Goal: Task Accomplishment & Management: Complete application form

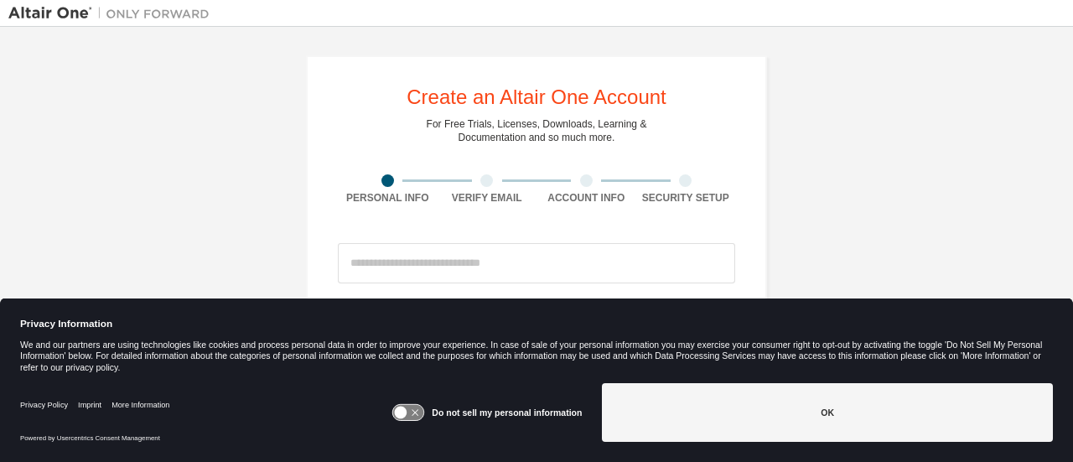
click at [412, 271] on input "email" at bounding box center [536, 263] width 397 height 40
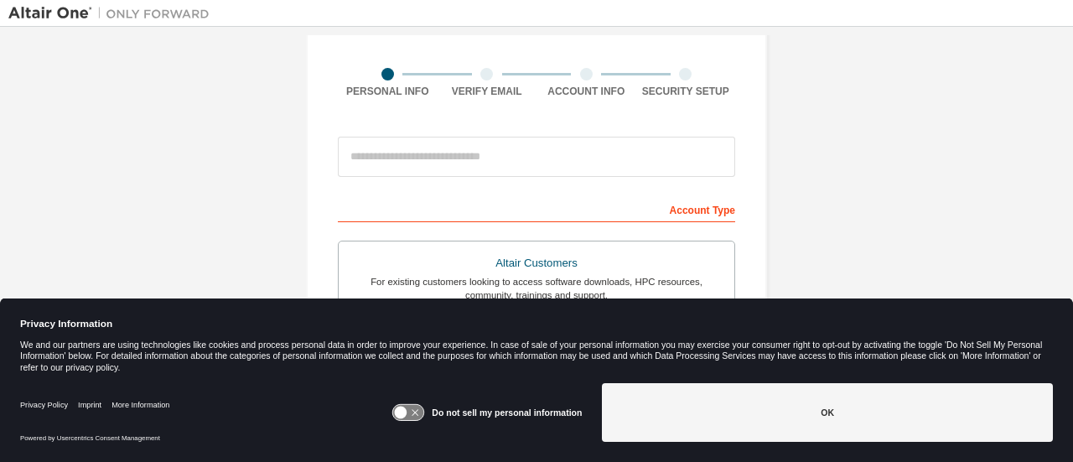
scroll to position [107, 0]
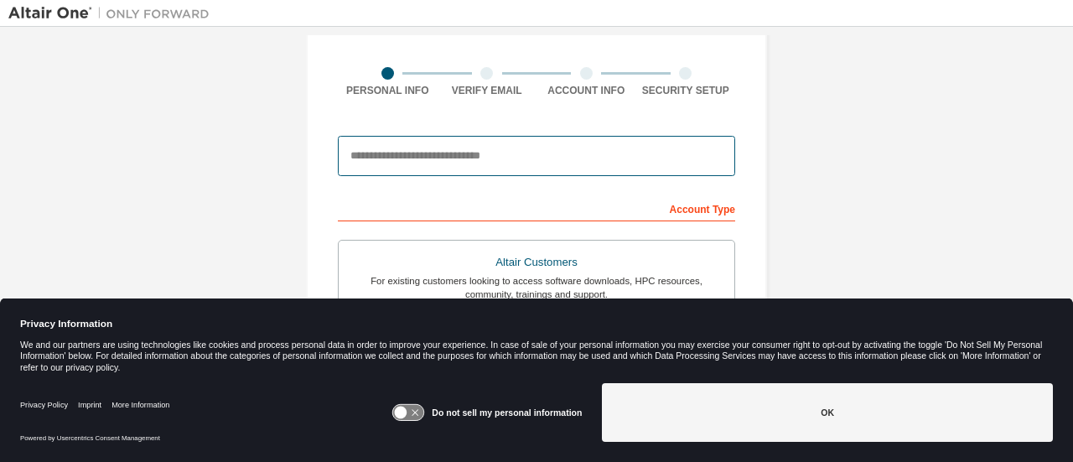
click at [397, 150] on input "email" at bounding box center [536, 156] width 397 height 40
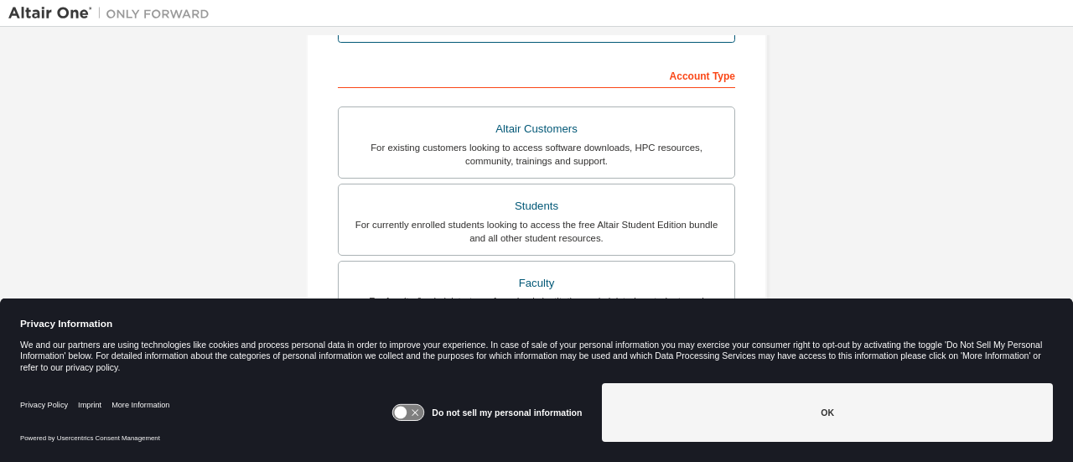
scroll to position [247, 0]
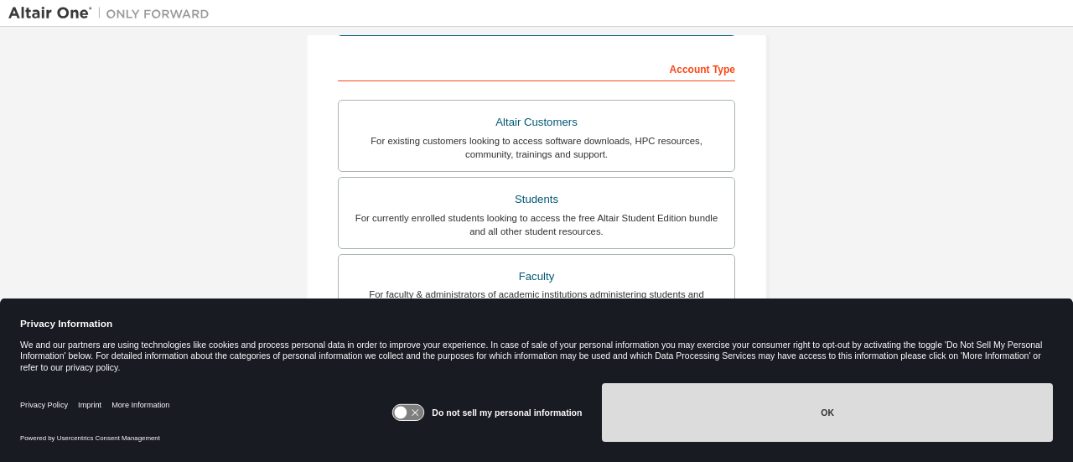
type input "**********"
click at [756, 384] on button "OK" at bounding box center [827, 412] width 451 height 59
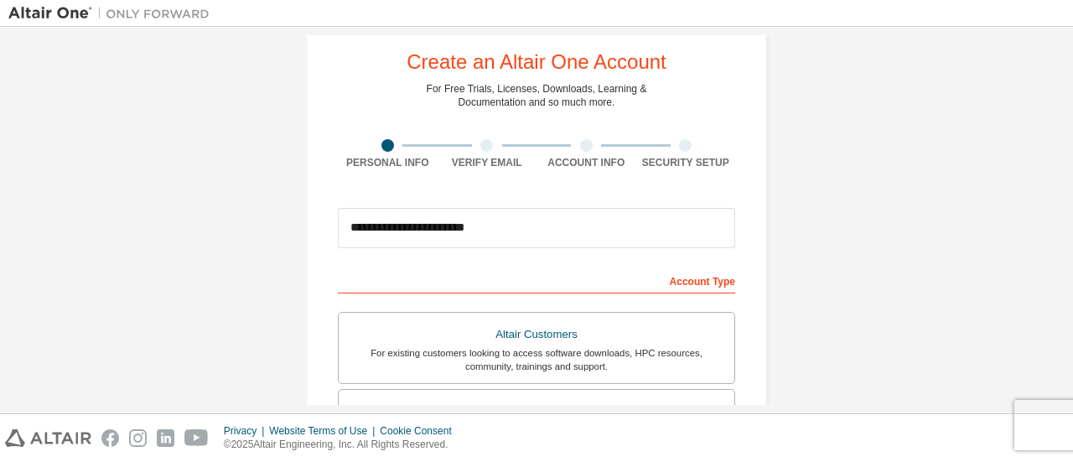
scroll to position [227, 0]
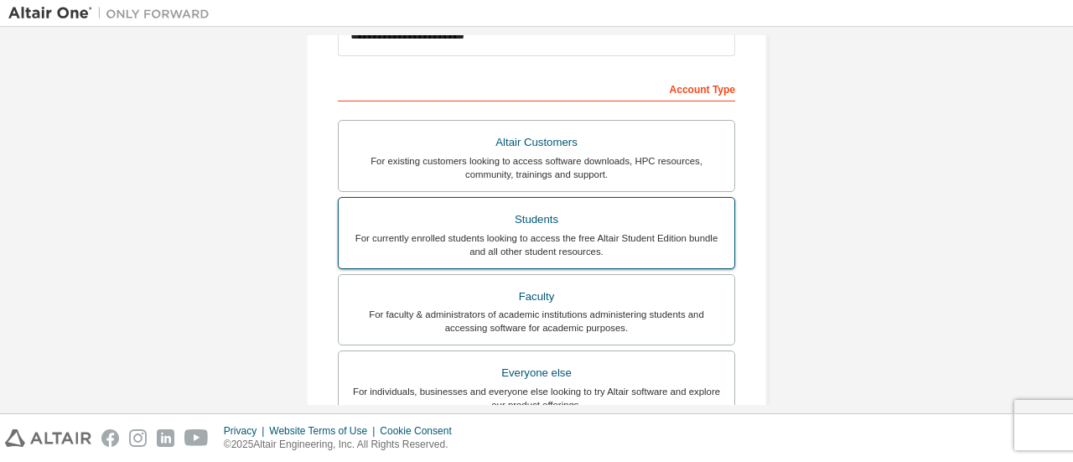
click at [516, 231] on div "For currently enrolled students looking to access the free Altair Student Editi…" at bounding box center [537, 244] width 376 height 27
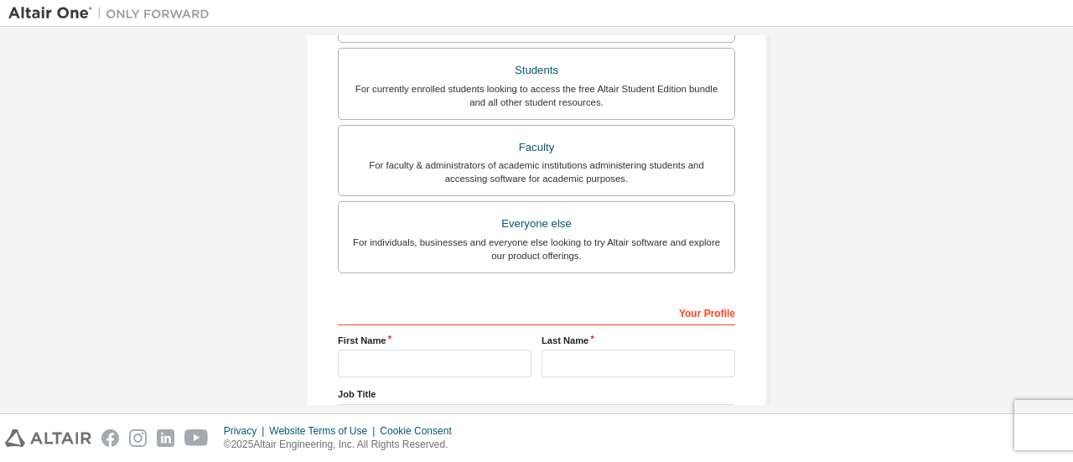
scroll to position [428, 0]
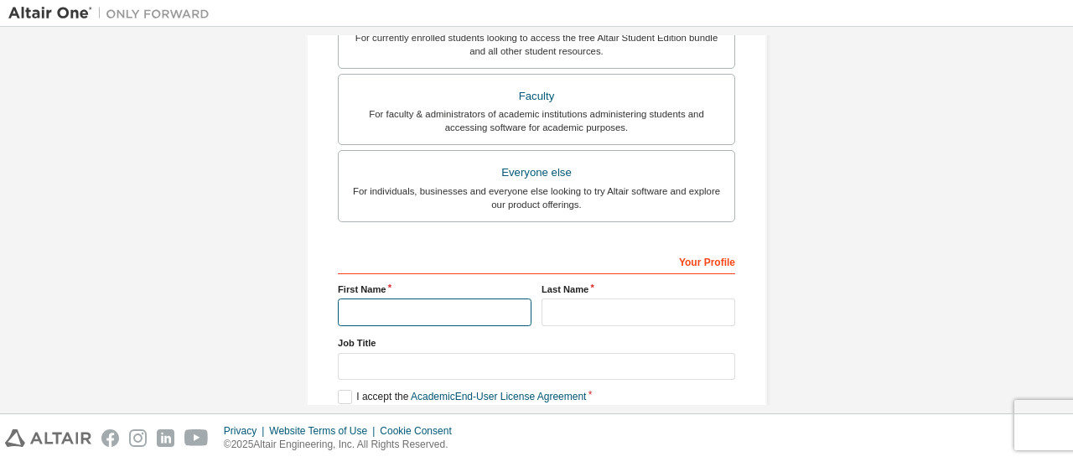
click at [405, 308] on input "text" at bounding box center [435, 313] width 194 height 28
type input "******"
type input "*********"
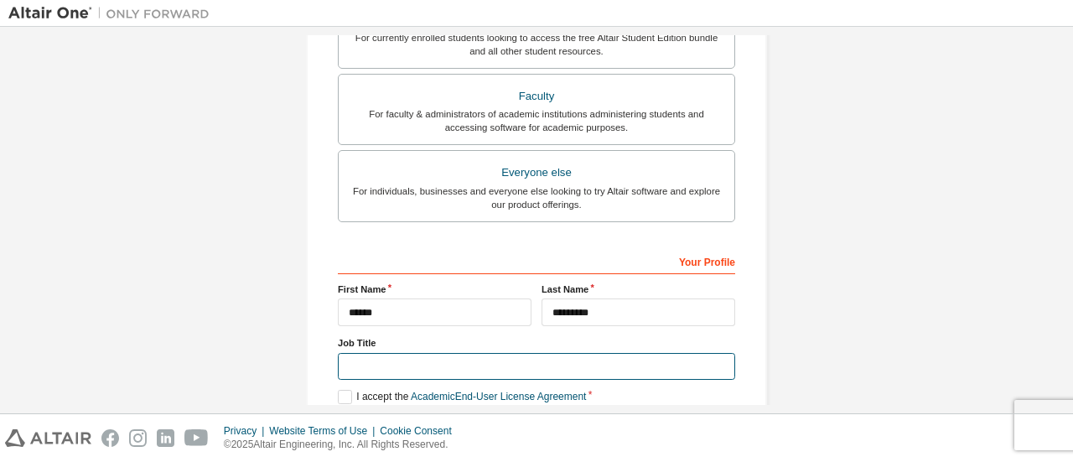
click at [382, 361] on input "text" at bounding box center [536, 367] width 397 height 28
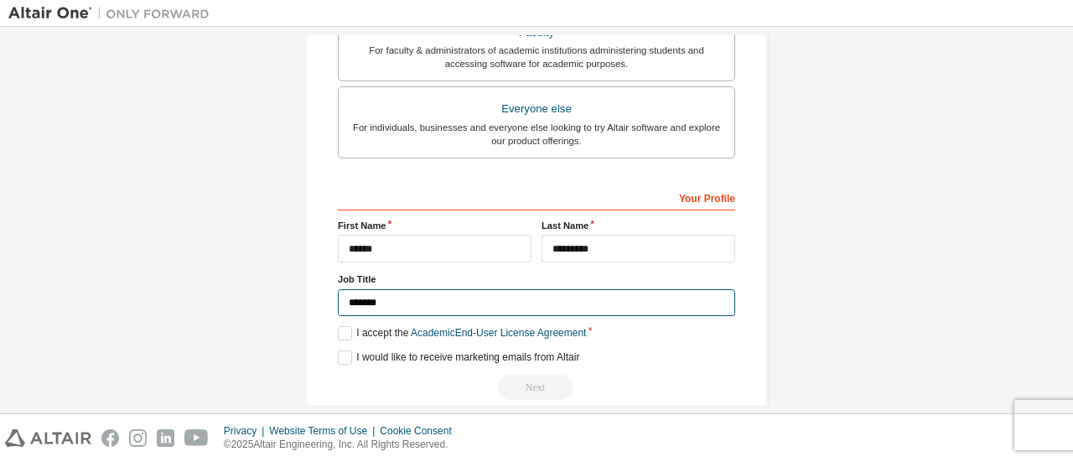
scroll to position [513, 0]
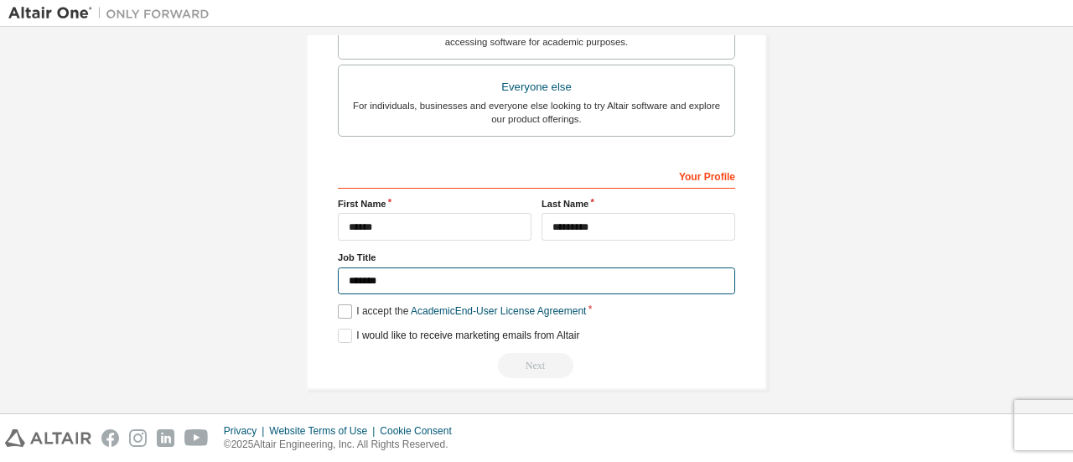
type input "*******"
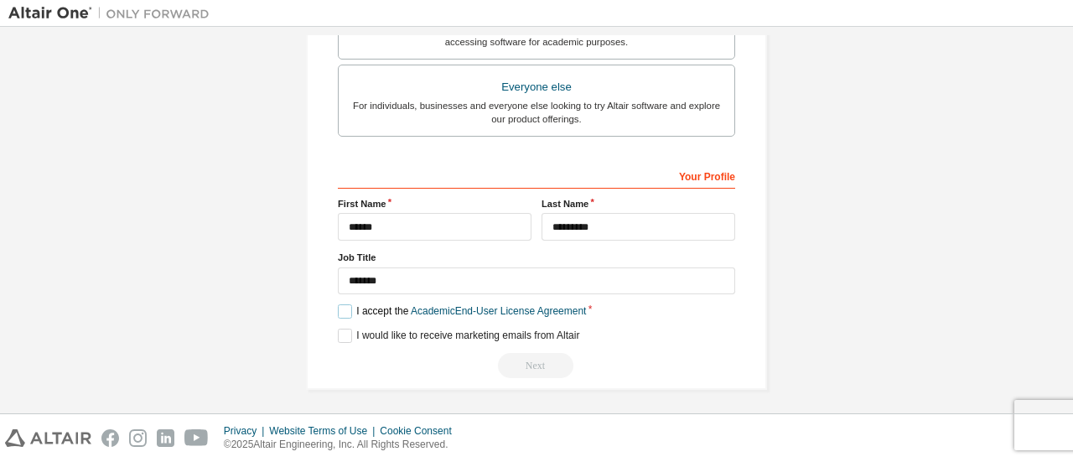
click at [338, 309] on label "I accept the Academic End-User License Agreement" at bounding box center [462, 311] width 248 height 14
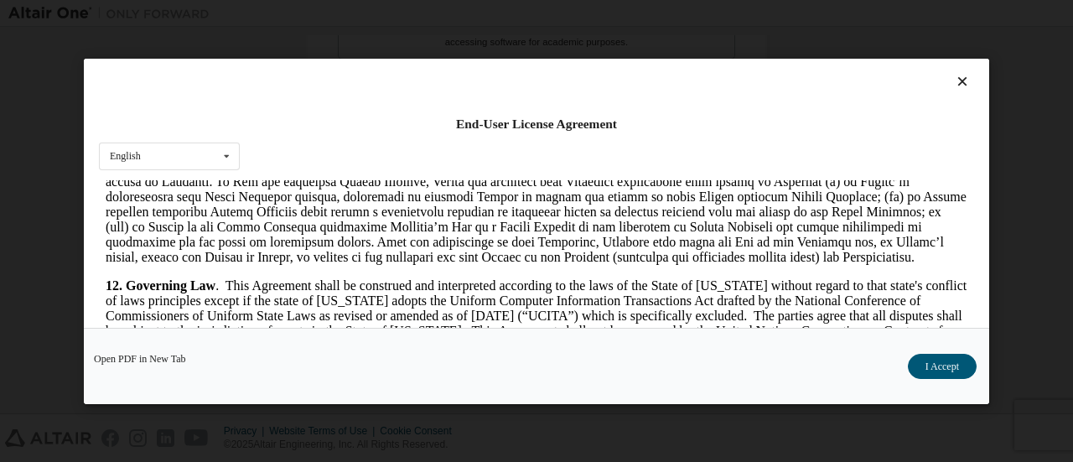
scroll to position [2816, 0]
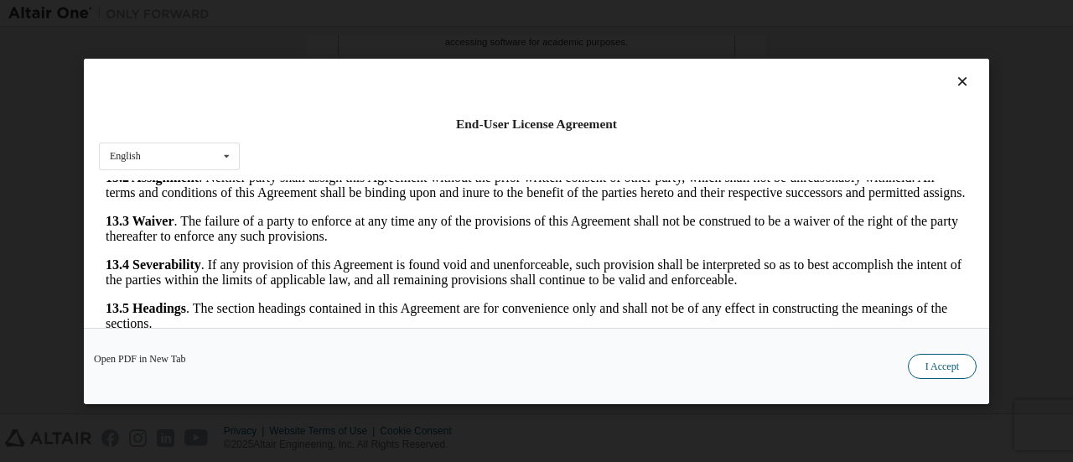
click at [938, 356] on button "I Accept" at bounding box center [942, 365] width 69 height 25
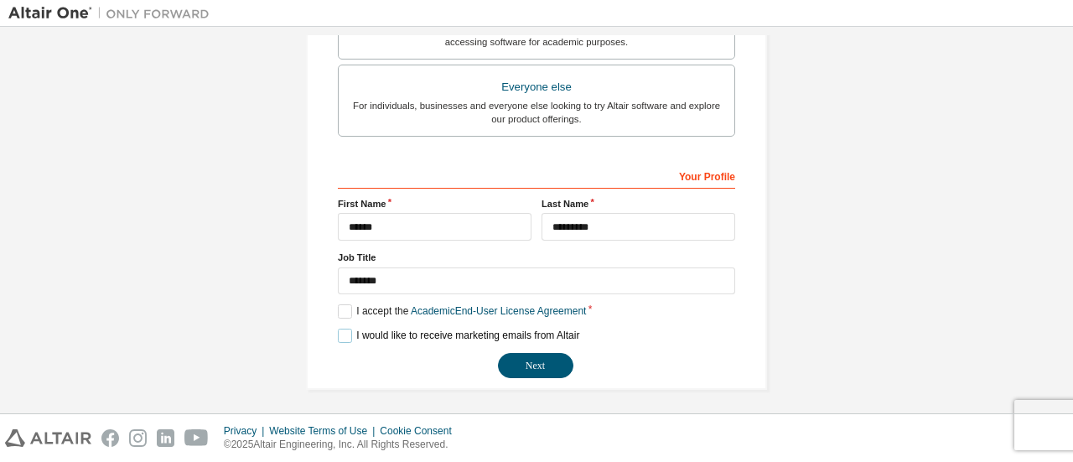
click at [339, 331] on label "I would like to receive marketing emails from Altair" at bounding box center [459, 336] width 242 height 14
click at [520, 356] on button "Next" at bounding box center [535, 365] width 75 height 25
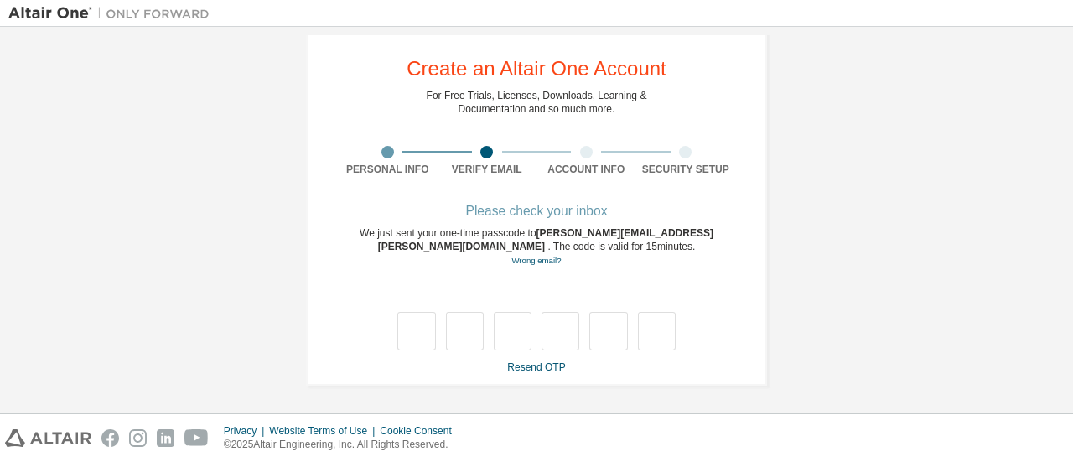
type input "*"
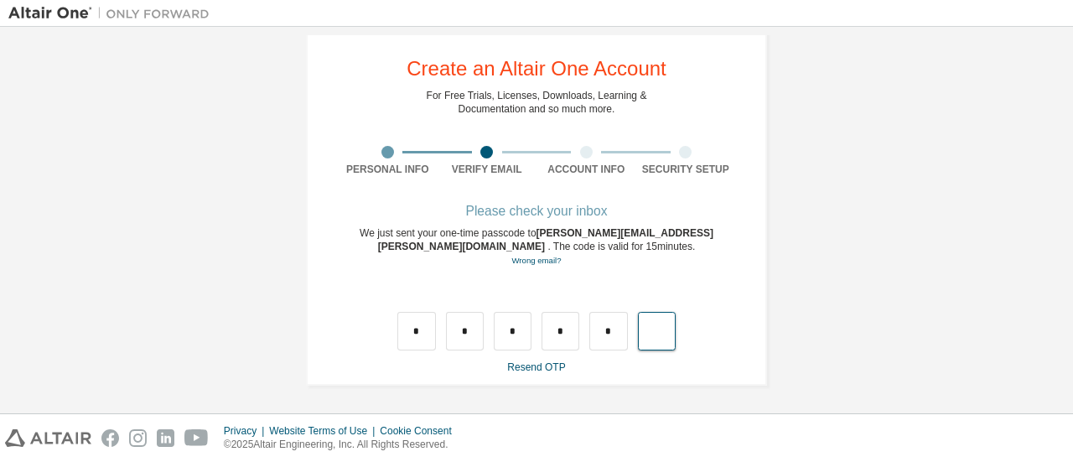
type input "*"
